Goal: Check status: Check status

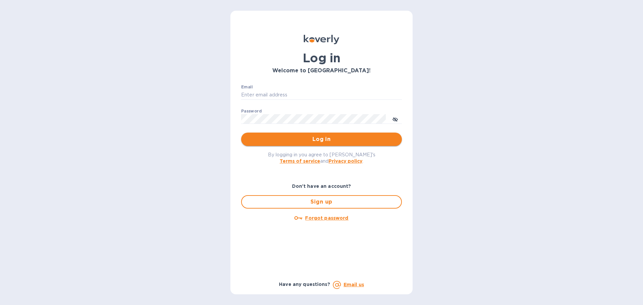
type input "[PERSON_NAME][EMAIL_ADDRESS][DOMAIN_NAME]"
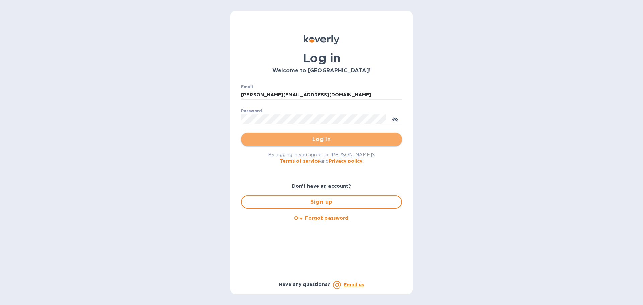
click at [318, 139] on span "Log in" at bounding box center [321, 139] width 150 height 8
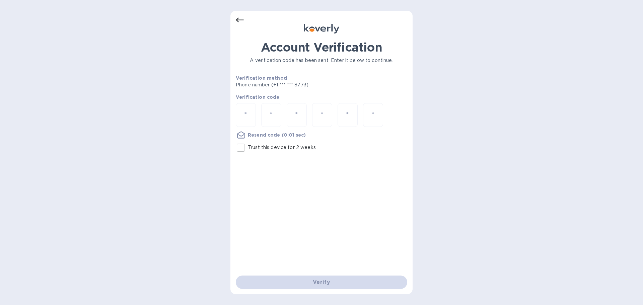
click at [242, 115] on input "number" at bounding box center [245, 115] width 9 height 12
type input "2"
type input "9"
type input "1"
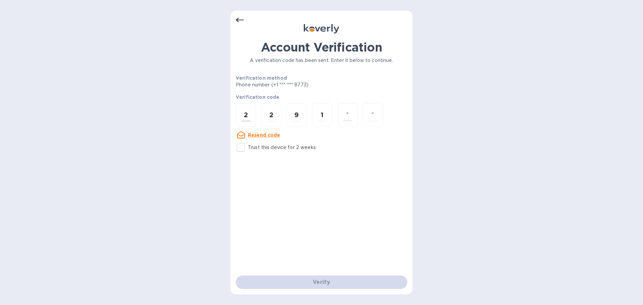
type input "3"
type input "1"
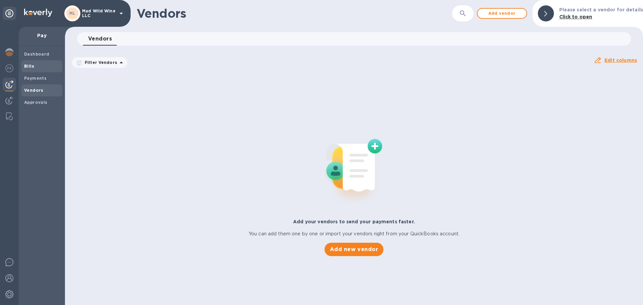
click at [33, 58] on div "Dashboard" at bounding box center [41, 54] width 41 height 12
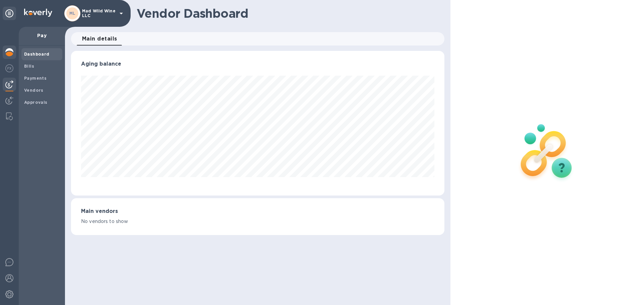
scroll to position [145, 373]
click at [12, 53] on img at bounding box center [9, 52] width 8 height 8
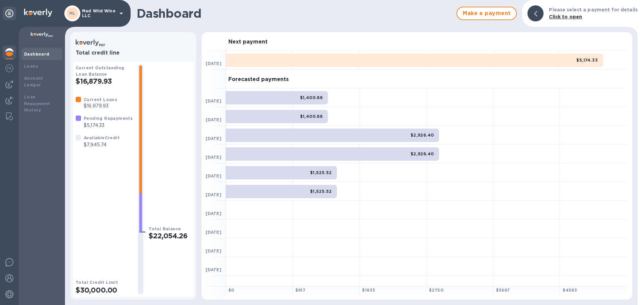
click at [269, 138] on div "$2,926.40" at bounding box center [332, 135] width 213 height 13
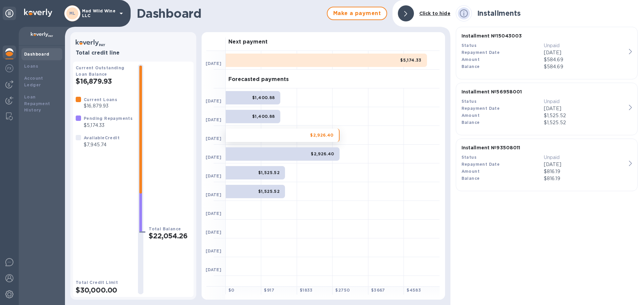
click at [270, 149] on div "$2,926.40" at bounding box center [283, 153] width 114 height 13
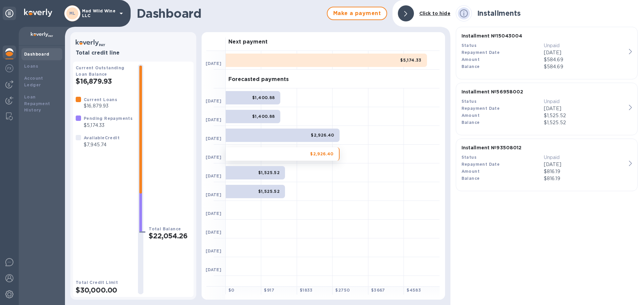
click at [259, 95] on b "$1,400.88" at bounding box center [263, 97] width 23 height 5
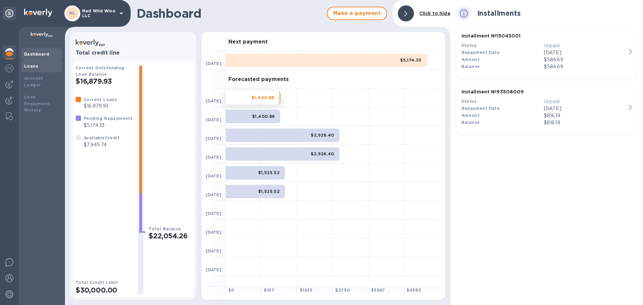
click at [32, 67] on b "Loans" at bounding box center [31, 66] width 14 height 5
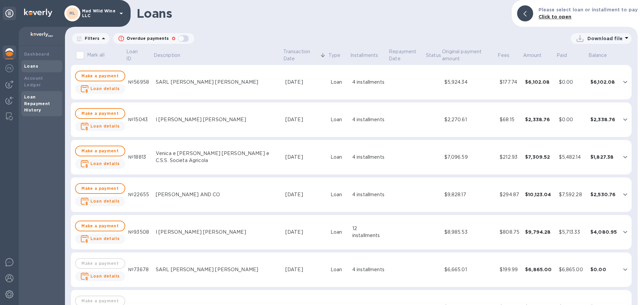
click at [32, 94] on div "Loan Repayment History" at bounding box center [41, 104] width 35 height 20
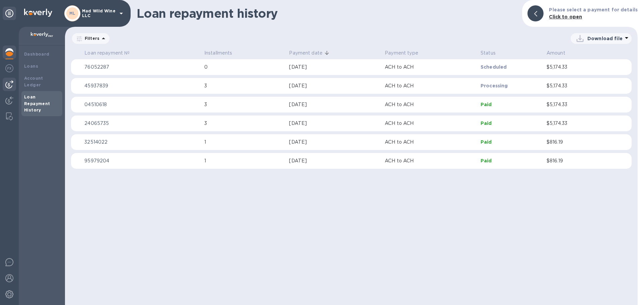
click at [4, 87] on div at bounding box center [9, 84] width 13 height 13
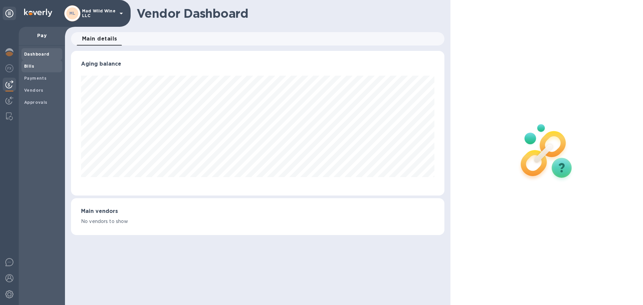
scroll to position [145, 373]
click at [27, 62] on div "Bills" at bounding box center [41, 66] width 41 height 12
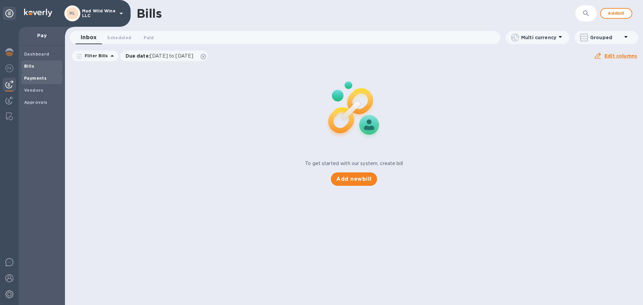
click at [28, 78] on b "Payments" at bounding box center [35, 78] width 22 height 5
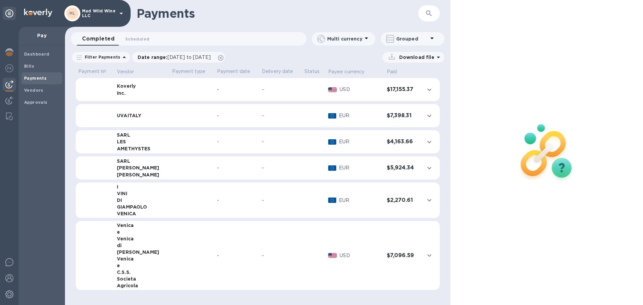
click at [169, 172] on td at bounding box center [191, 167] width 45 height 23
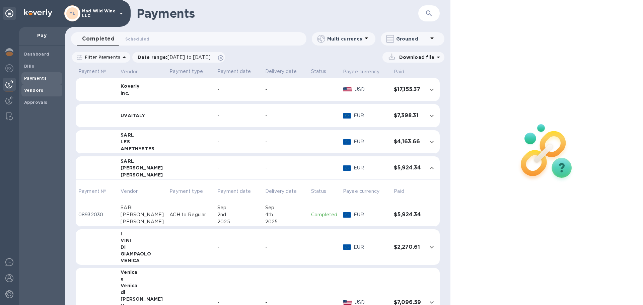
click at [31, 88] on b "Vendors" at bounding box center [33, 90] width 19 height 5
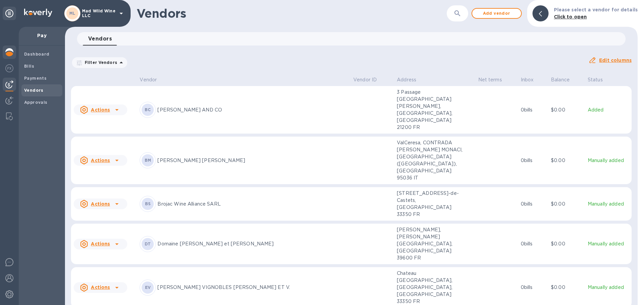
click at [10, 54] on img at bounding box center [9, 52] width 8 height 8
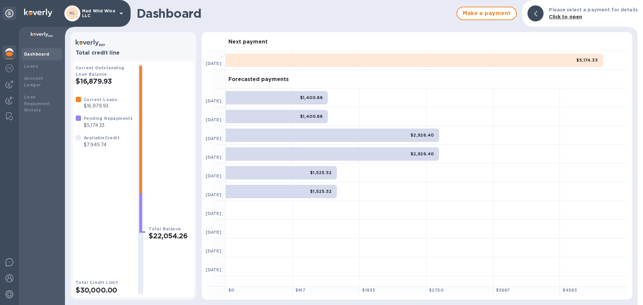
click at [270, 55] on div "$5,174.33" at bounding box center [414, 60] width 377 height 13
